Goal: Task Accomplishment & Management: Manage account settings

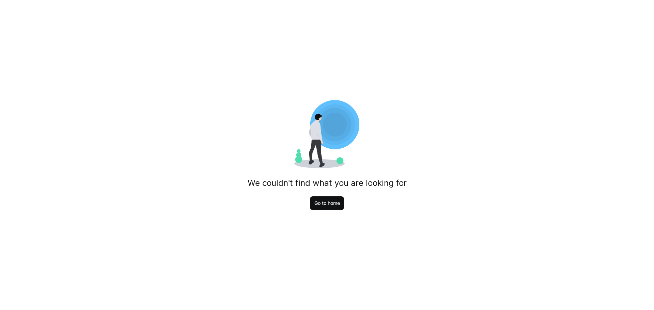
click at [323, 207] on span "Go to home" at bounding box center [327, 203] width 34 height 14
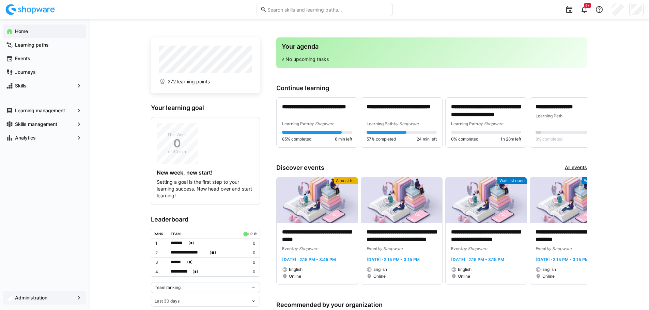
click at [0, 0] on app-navigation-label "Administration" at bounding box center [0, 0] width 0 height 0
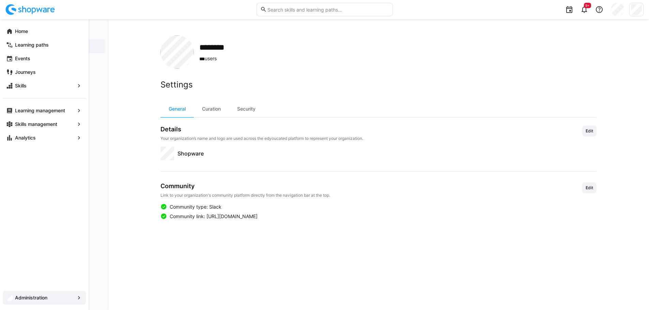
click at [77, 296] on eds-icon at bounding box center [79, 298] width 7 height 7
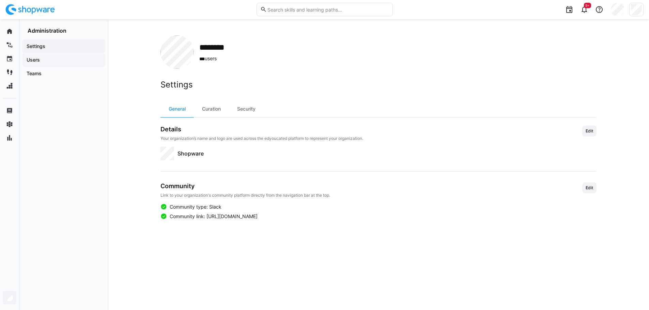
click at [35, 57] on span "Users" at bounding box center [64, 60] width 76 height 7
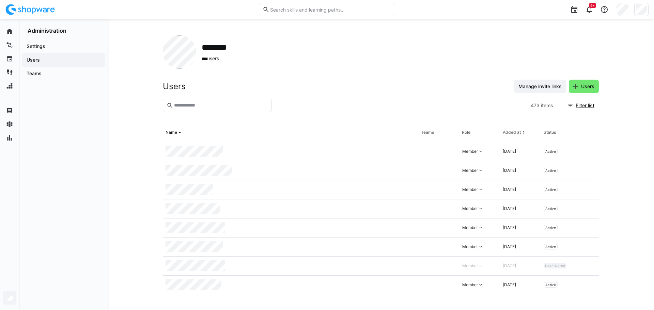
click at [191, 101] on eds-input at bounding box center [217, 106] width 109 height 14
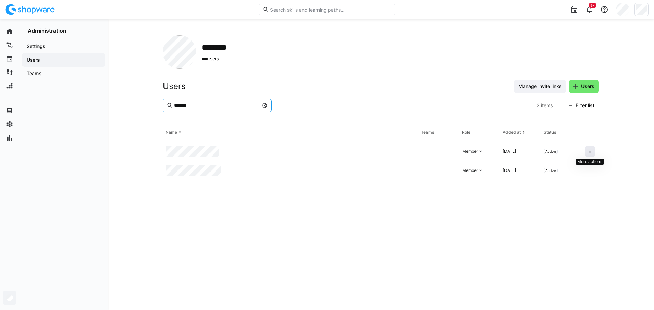
click at [590, 152] on eds-icon at bounding box center [589, 151] width 5 height 5
click at [556, 167] on div "Deactivate user" at bounding box center [560, 167] width 61 height 5
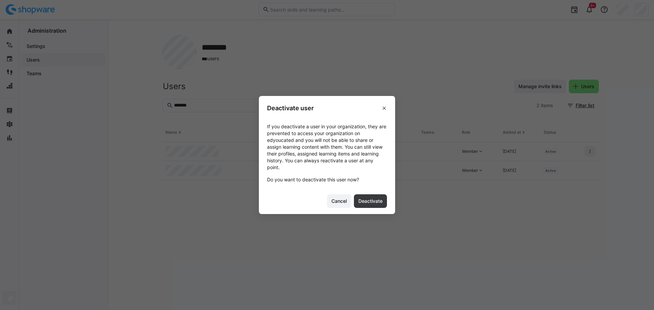
click at [365, 210] on footer "Cancel Deactivate" at bounding box center [327, 202] width 136 height 26
click at [372, 200] on span "Deactivate" at bounding box center [370, 201] width 26 height 7
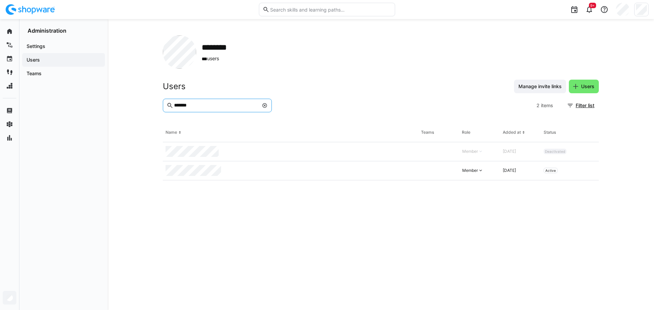
drag, startPoint x: 200, startPoint y: 105, endPoint x: 171, endPoint y: 105, distance: 28.3
click at [171, 105] on eds-input "*******" at bounding box center [217, 106] width 109 height 14
type input "*****"
click at [592, 152] on eds-icon at bounding box center [589, 151] width 5 height 5
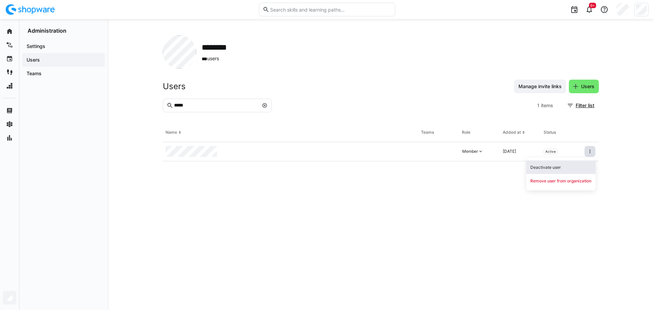
click at [559, 165] on div "Deactivate user" at bounding box center [560, 167] width 61 height 5
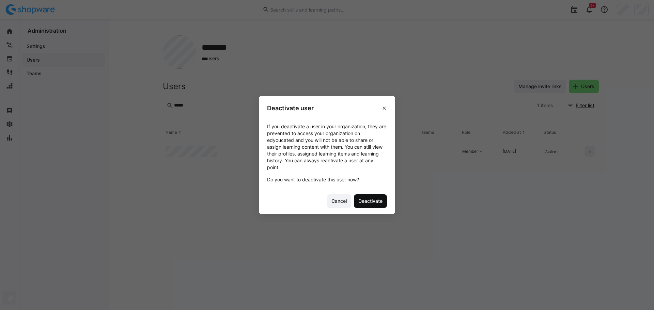
click at [373, 201] on span "Deactivate" at bounding box center [370, 201] width 26 height 7
